Goal: Task Accomplishment & Management: Use online tool/utility

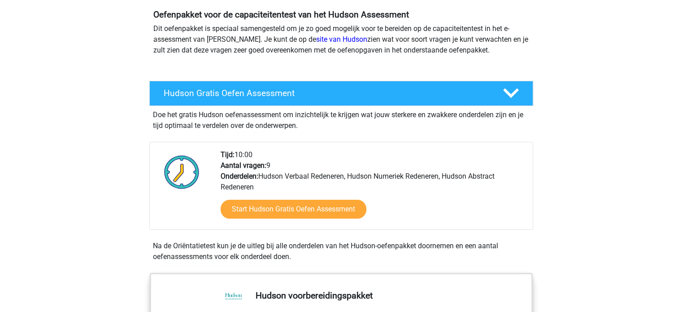
scroll to position [90, 0]
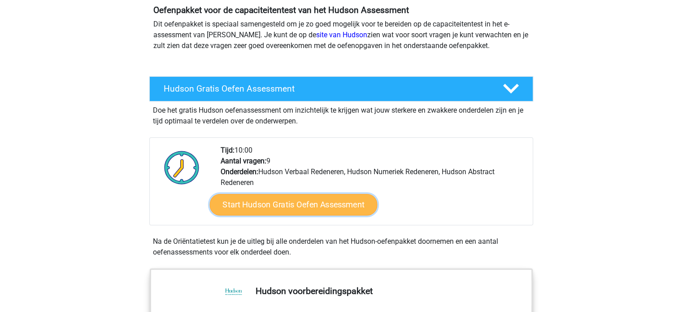
click at [301, 200] on link "Start Hudson Gratis Oefen Assessment" at bounding box center [293, 205] width 168 height 22
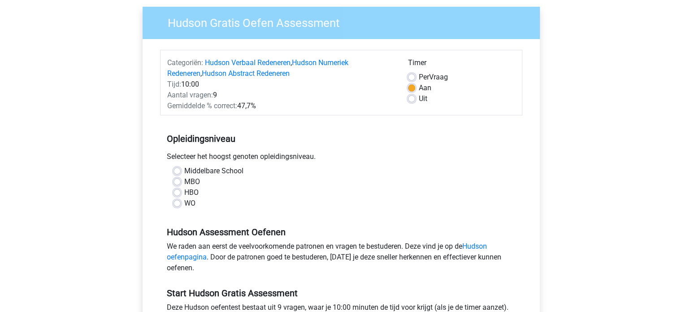
scroll to position [90, 0]
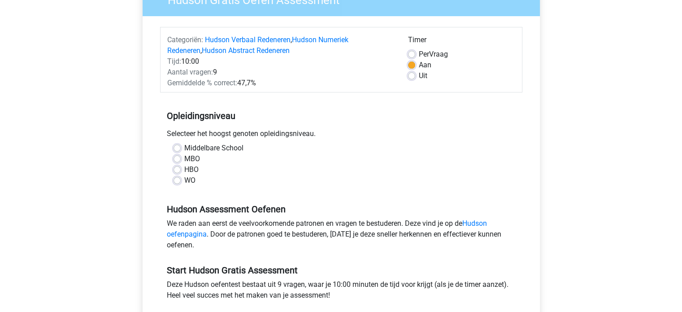
click at [184, 168] on label "HBO" at bounding box center [191, 169] width 14 height 11
click at [176, 168] on input "HBO" at bounding box center [177, 168] width 7 height 9
radio input "true"
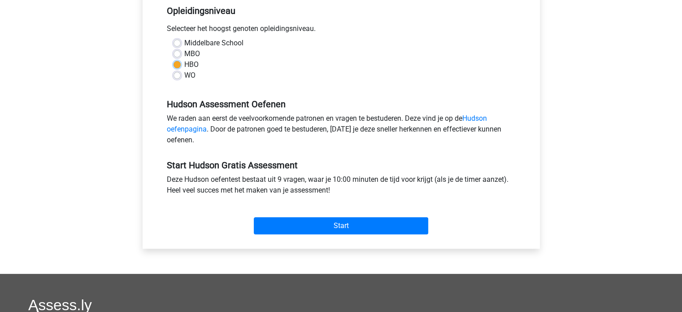
scroll to position [179, 0]
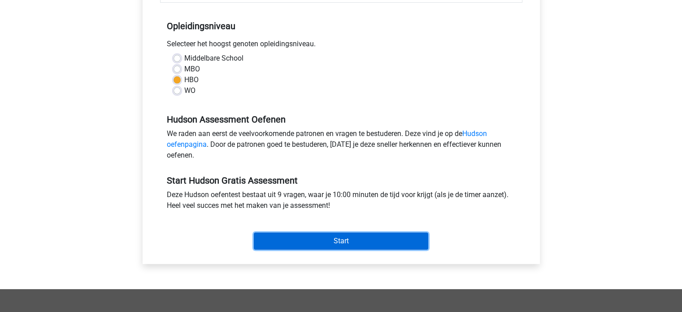
click at [343, 244] on input "Start" at bounding box center [341, 240] width 174 height 17
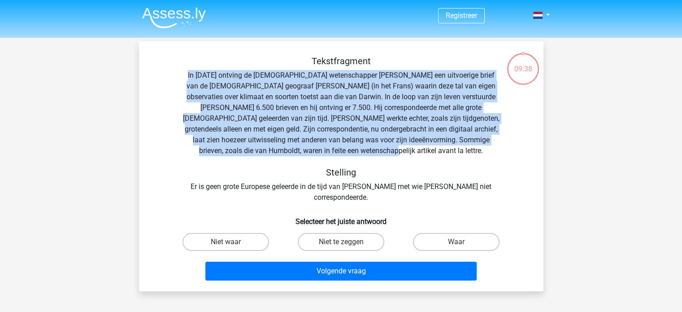
drag, startPoint x: 193, startPoint y: 74, endPoint x: 439, endPoint y: 155, distance: 259.5
click at [439, 155] on div "Tekstfragment In [DATE] ontving de [DEMOGRAPHIC_DATA] wetenschapper [PERSON_NAM…" at bounding box center [341, 129] width 376 height 147
copy div "In [DATE] ontving de [DEMOGRAPHIC_DATA] wetenschapper [PERSON_NAME] een uitvoer…"
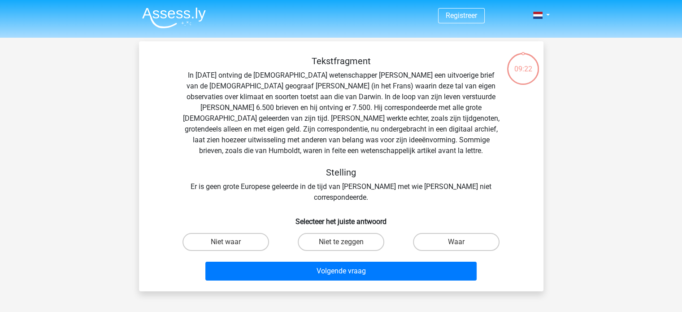
click at [499, 167] on h5 "Stelling" at bounding box center [341, 172] width 318 height 11
click at [257, 233] on label "Niet waar" at bounding box center [226, 242] width 87 height 18
click at [231, 242] on input "Niet waar" at bounding box center [229, 245] width 6 height 6
radio input "true"
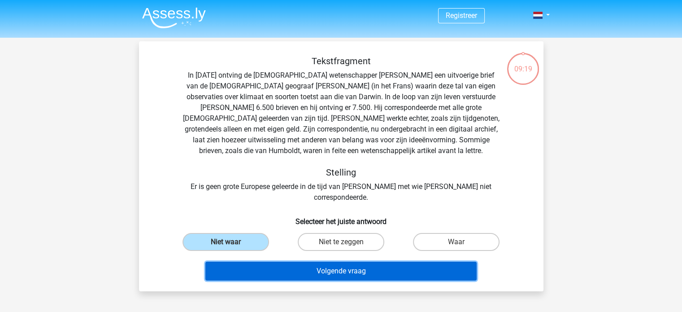
click at [364, 261] on button "Volgende vraag" at bounding box center [340, 270] width 271 height 19
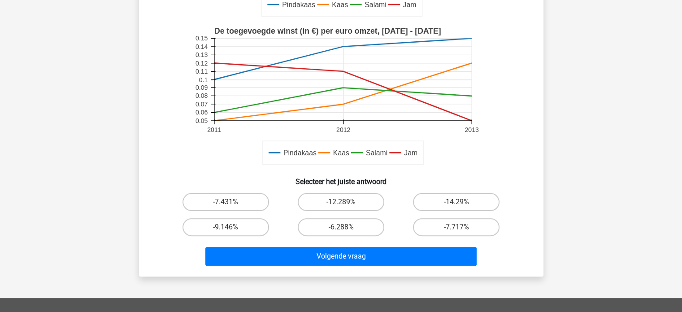
scroll to position [224, 0]
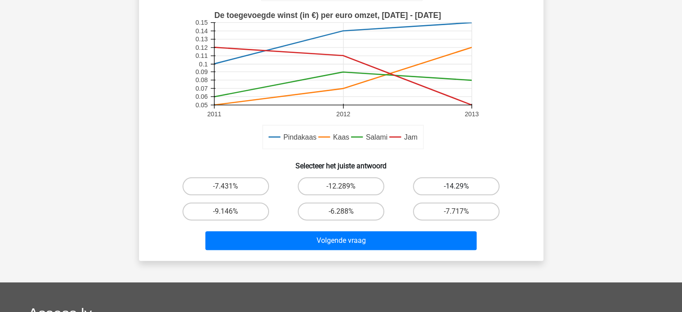
click at [454, 180] on label "-14.29%" at bounding box center [456, 186] width 87 height 18
click at [457, 186] on input "-14.29%" at bounding box center [460, 189] width 6 height 6
radio input "true"
click at [447, 187] on label "-14.29%" at bounding box center [456, 186] width 87 height 18
click at [457, 187] on input "-14.29%" at bounding box center [460, 189] width 6 height 6
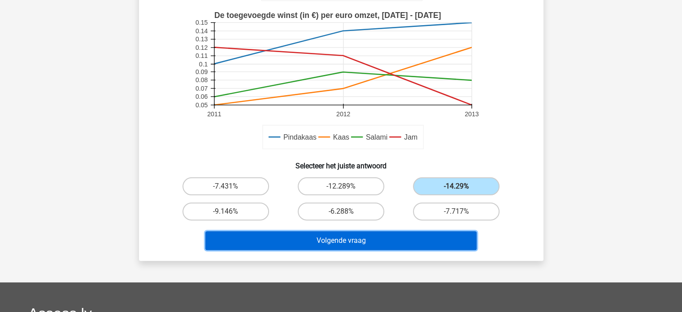
click at [405, 244] on button "Volgende vraag" at bounding box center [340, 240] width 271 height 19
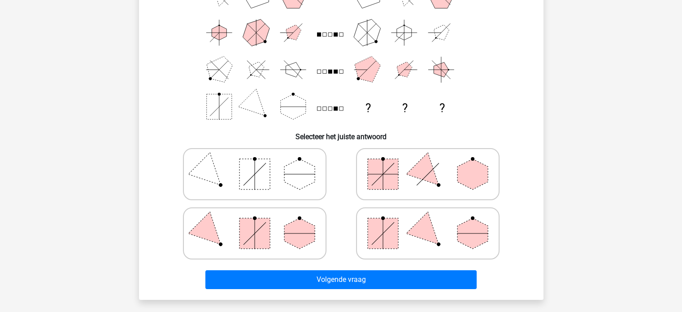
scroll to position [90, 0]
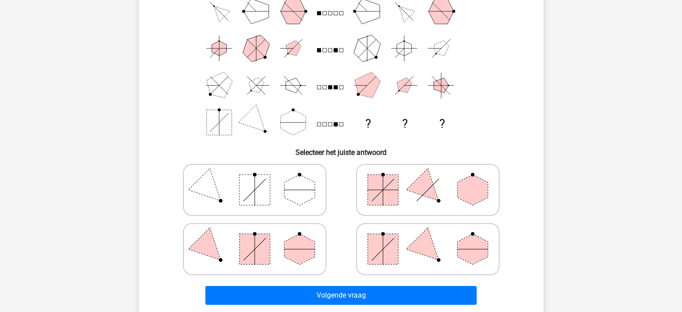
click at [409, 197] on icon at bounding box center [428, 189] width 135 height 45
click at [428, 178] on input "radio" at bounding box center [431, 176] width 6 height 6
radio input "true"
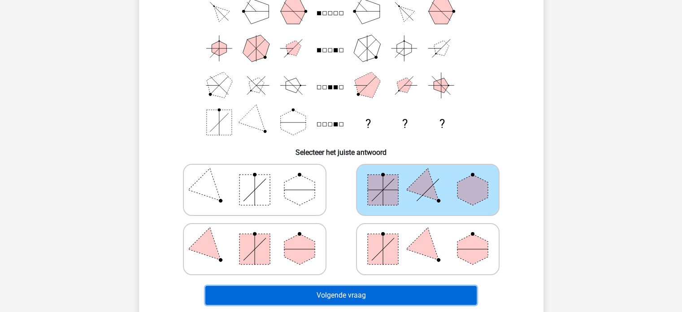
click at [373, 291] on button "Volgende vraag" at bounding box center [340, 295] width 271 height 19
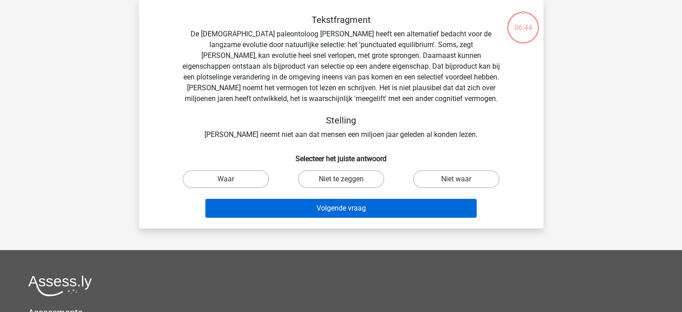
scroll to position [0, 0]
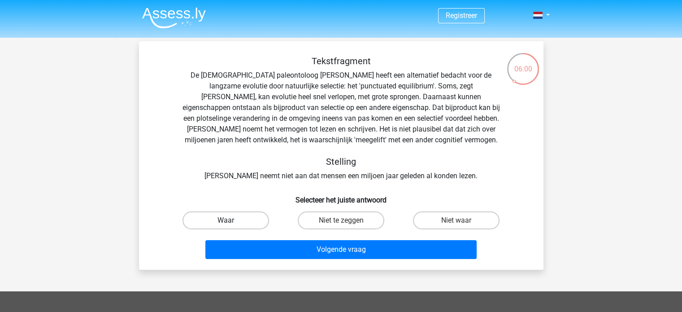
click at [259, 218] on label "Waar" at bounding box center [226, 220] width 87 height 18
click at [231, 220] on input "Waar" at bounding box center [229, 223] width 6 height 6
radio input "true"
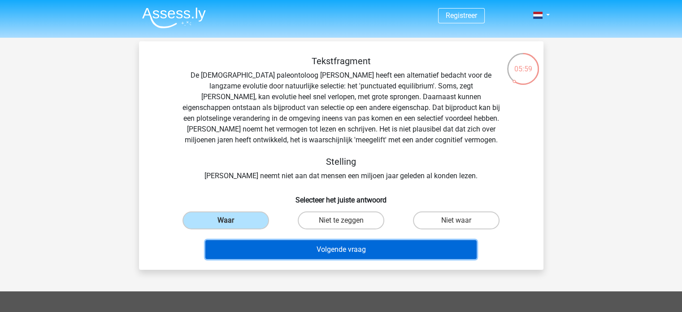
click at [326, 252] on button "Volgende vraag" at bounding box center [340, 249] width 271 height 19
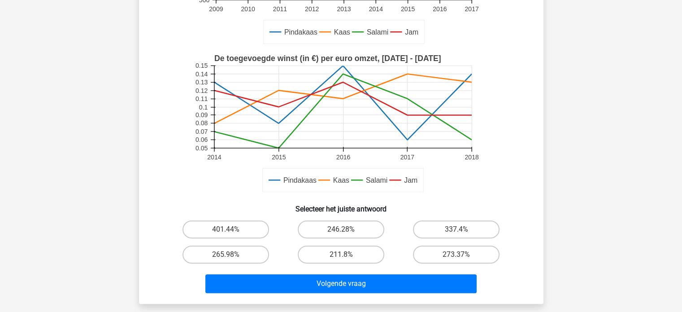
scroll to position [224, 0]
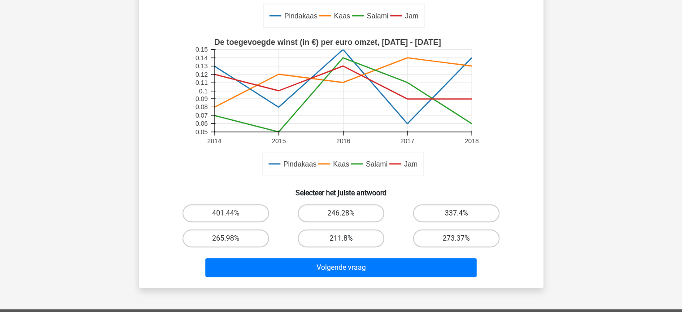
click at [355, 229] on label "211.8%" at bounding box center [341, 238] width 87 height 18
click at [347, 238] on input "211.8%" at bounding box center [344, 241] width 6 height 6
radio input "true"
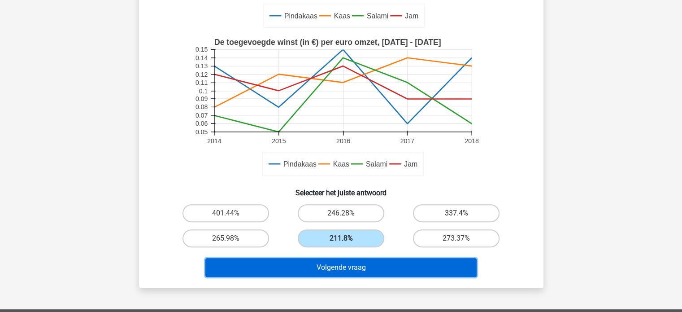
click at [353, 269] on button "Volgende vraag" at bounding box center [340, 267] width 271 height 19
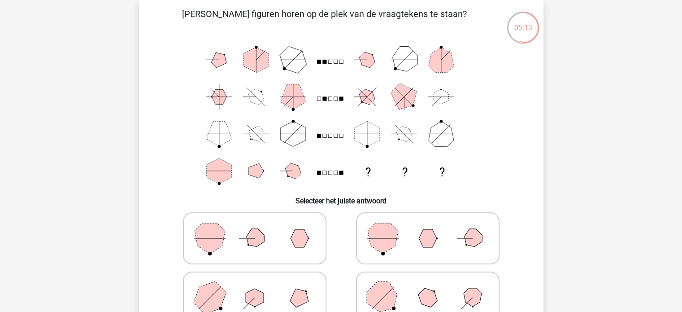
scroll to position [86, 0]
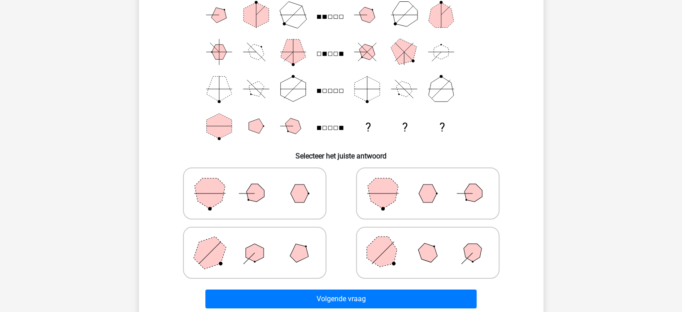
click at [413, 207] on icon at bounding box center [428, 193] width 135 height 45
click at [428, 182] on input "radio" at bounding box center [431, 179] width 6 height 6
radio input "true"
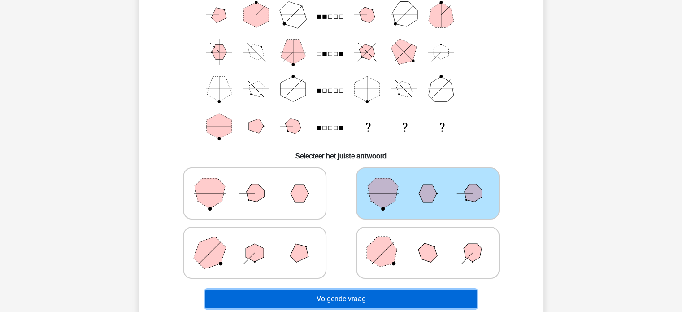
click at [391, 296] on button "Volgende vraag" at bounding box center [340, 298] width 271 height 19
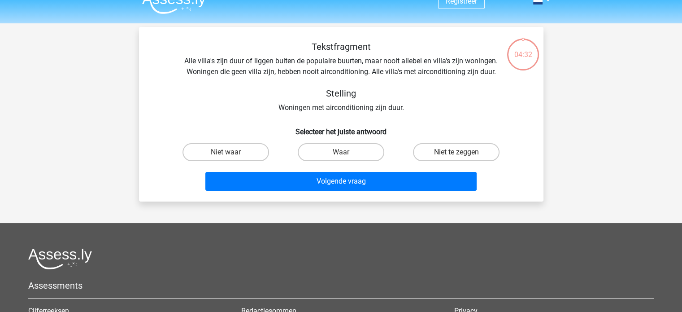
scroll to position [0, 0]
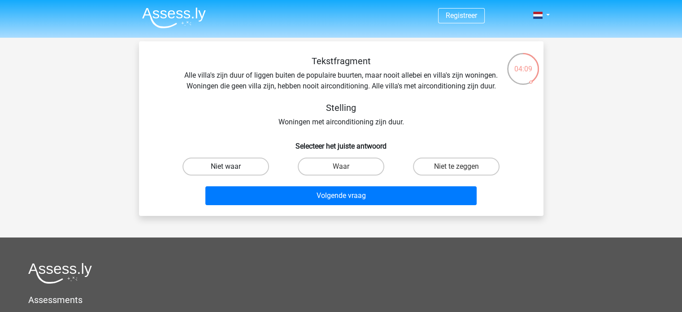
click at [242, 165] on label "Niet waar" at bounding box center [226, 166] width 87 height 18
click at [231, 166] on input "Niet waar" at bounding box center [229, 169] width 6 height 6
radio input "true"
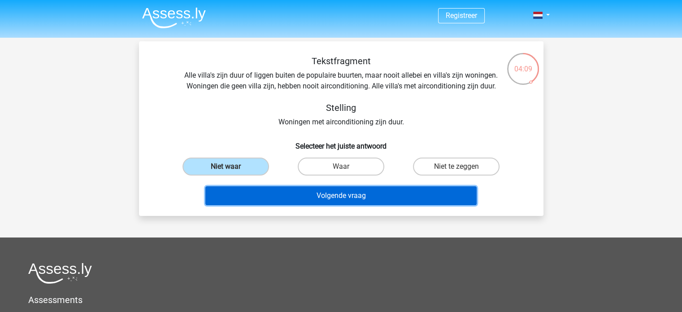
click at [311, 198] on button "Volgende vraag" at bounding box center [340, 195] width 271 height 19
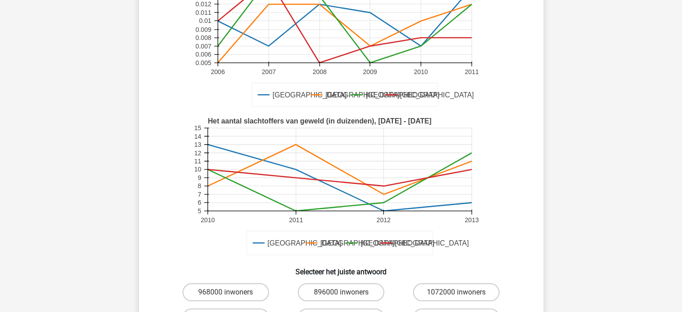
scroll to position [176, 0]
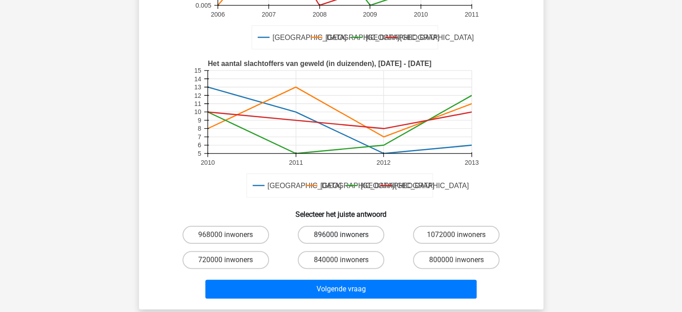
click at [359, 237] on label "896000 inwoners" at bounding box center [341, 235] width 87 height 18
click at [347, 237] on input "896000 inwoners" at bounding box center [344, 238] width 6 height 6
radio input "true"
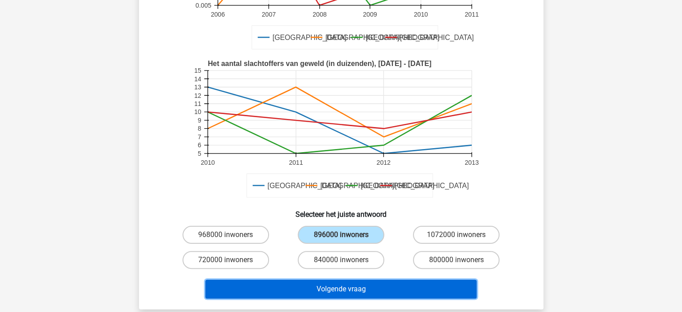
click at [377, 292] on button "Volgende vraag" at bounding box center [340, 288] width 271 height 19
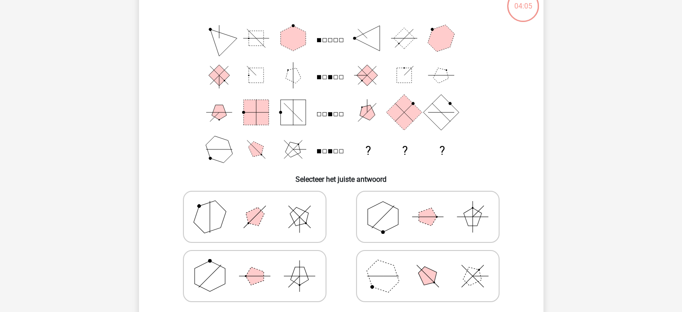
scroll to position [41, 0]
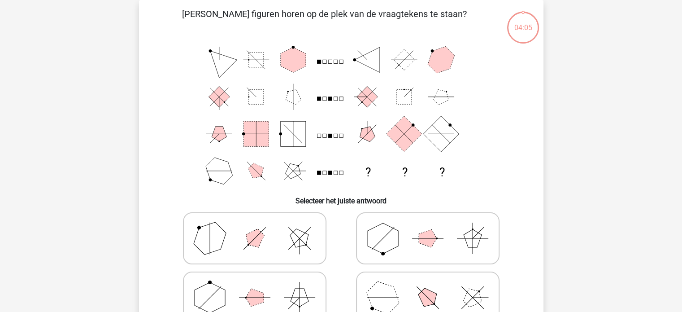
click at [410, 248] on icon at bounding box center [428, 238] width 135 height 45
click at [428, 227] on input "radio" at bounding box center [431, 224] width 6 height 6
radio input "true"
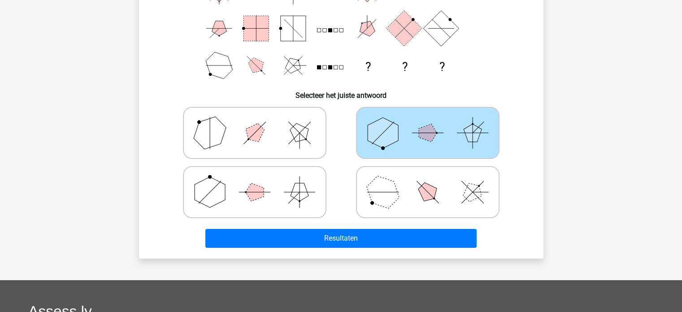
scroll to position [176, 0]
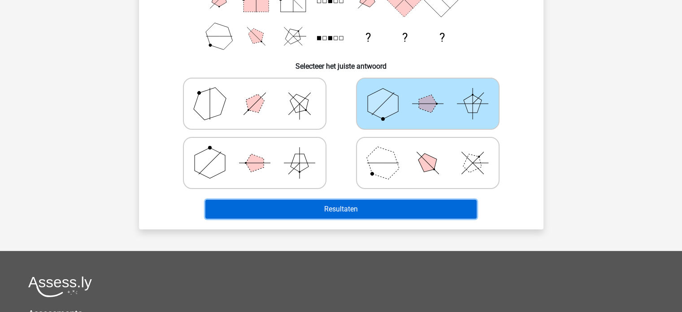
click at [378, 212] on button "Resultaten" at bounding box center [340, 209] width 271 height 19
